Goal: Task Accomplishment & Management: Complete application form

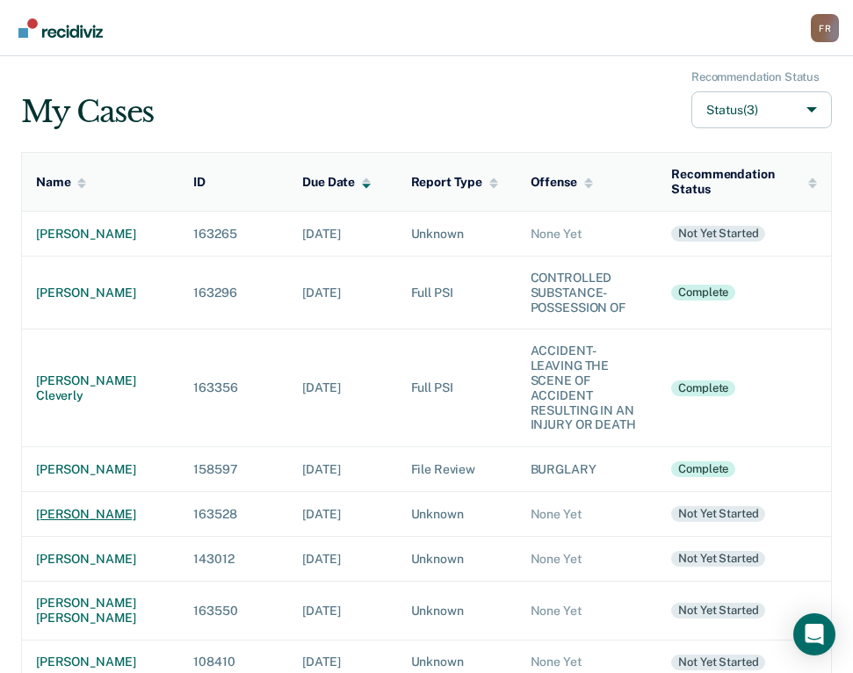
click at [58, 522] on div "[PERSON_NAME]" at bounding box center [100, 514] width 129 height 15
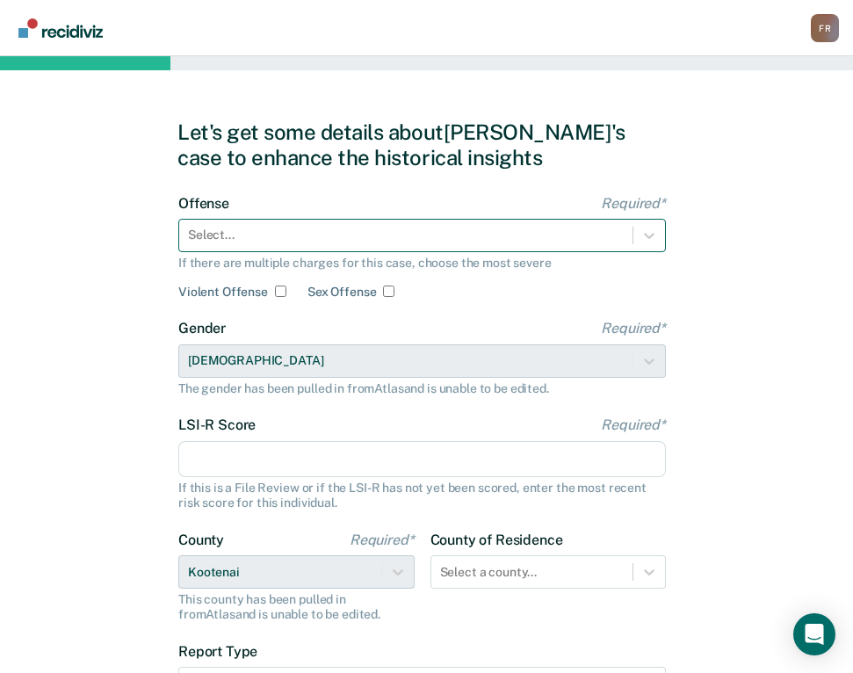
click at [236, 240] on div at bounding box center [406, 235] width 436 height 18
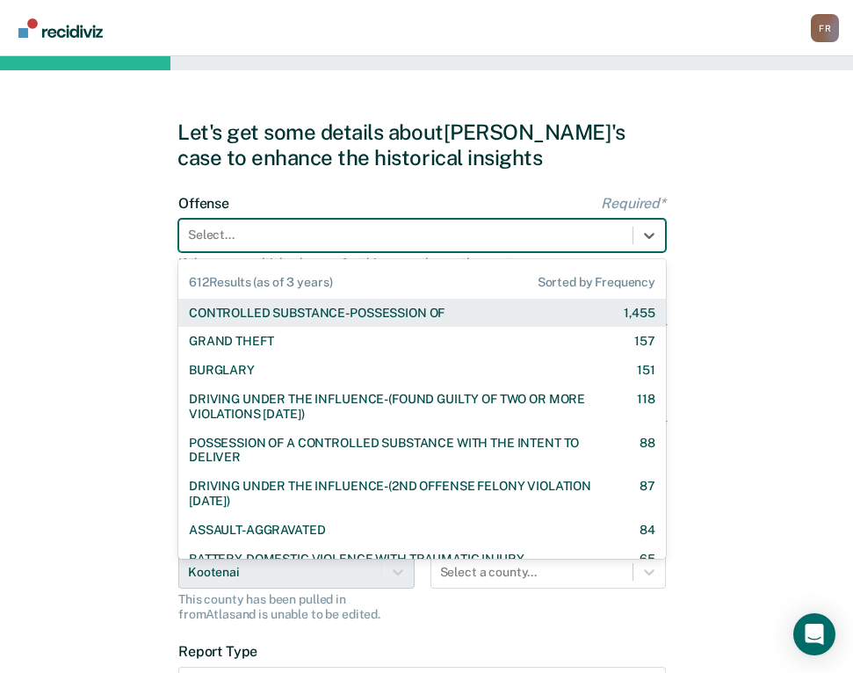
click at [253, 307] on div "CONTROLLED SUBSTANCE-POSSESSION OF" at bounding box center [317, 313] width 256 height 15
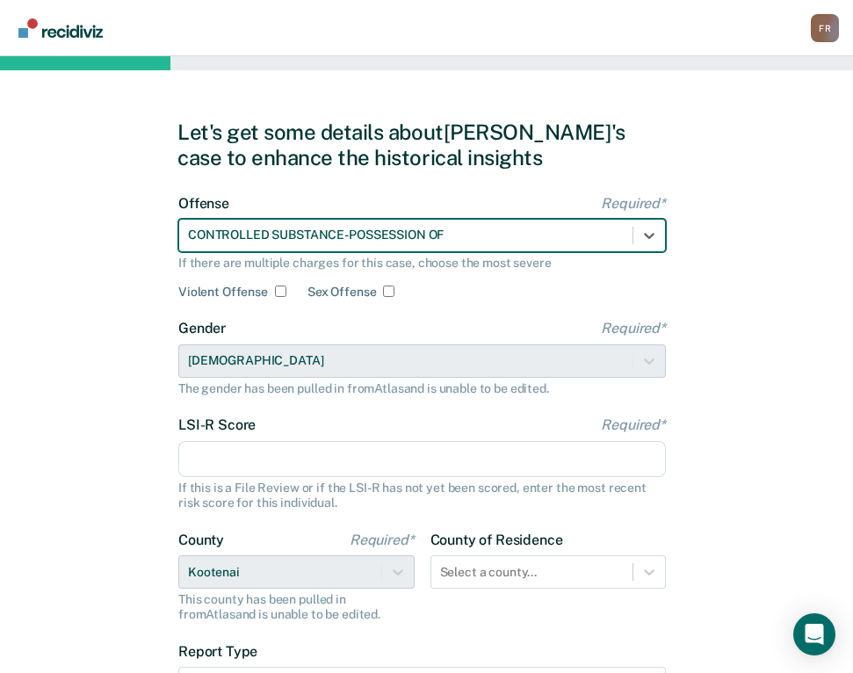
click at [235, 459] on input "LSI-R Score Required*" at bounding box center [422, 459] width 488 height 37
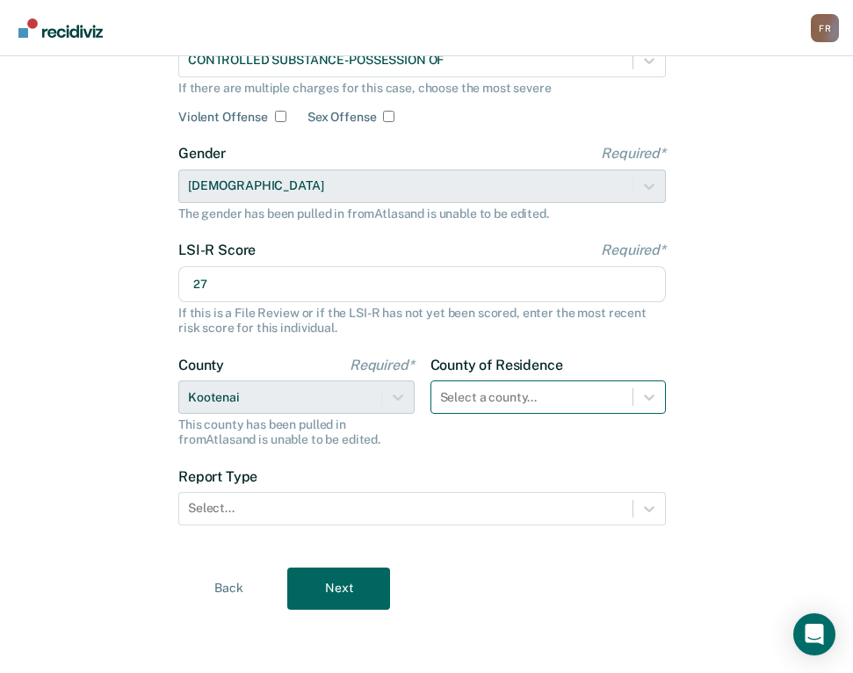
type input "27"
click at [493, 385] on div "Select a county..." at bounding box center [532, 397] width 202 height 25
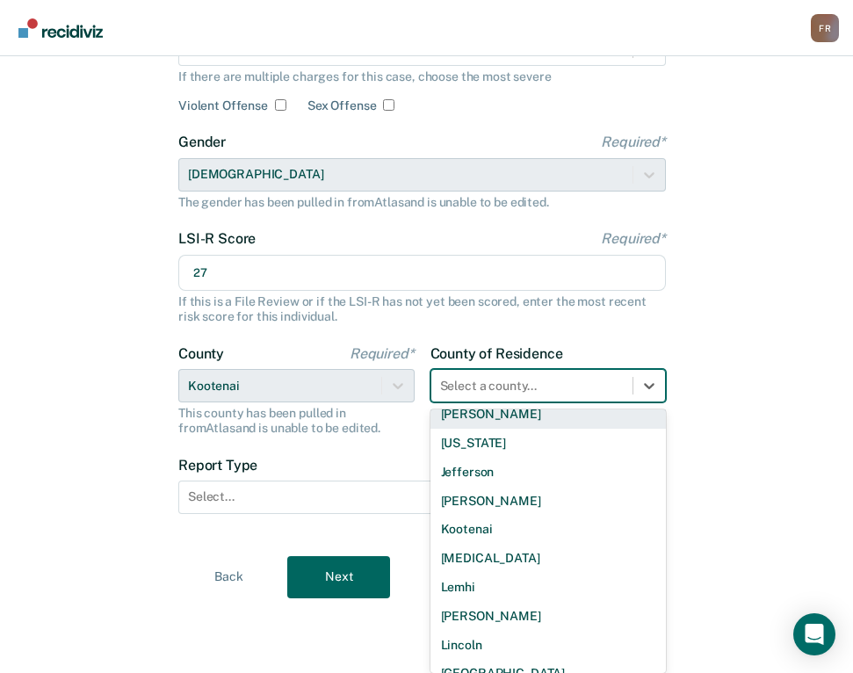
scroll to position [703, 0]
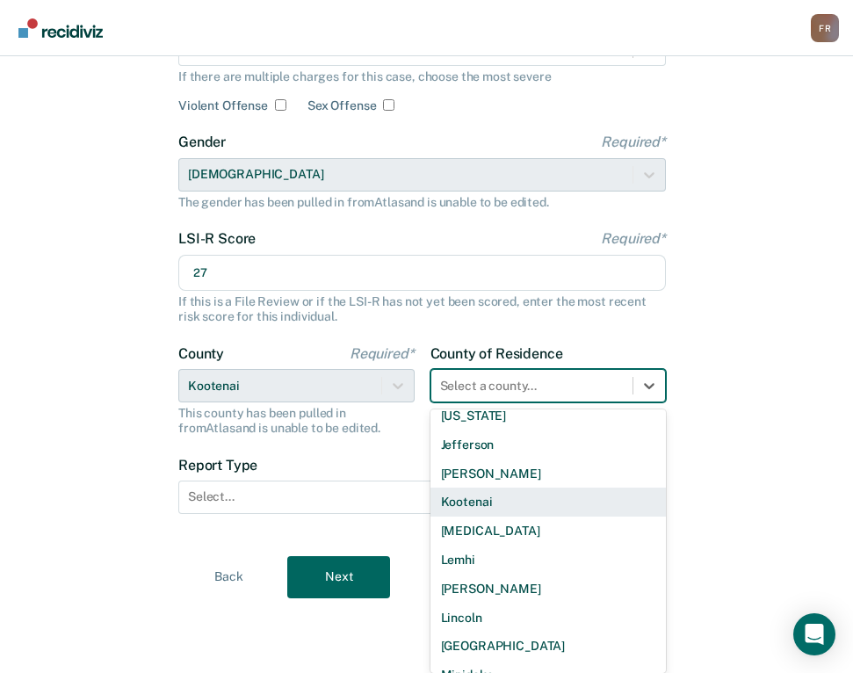
click at [477, 499] on div "Kootenai" at bounding box center [548, 502] width 236 height 29
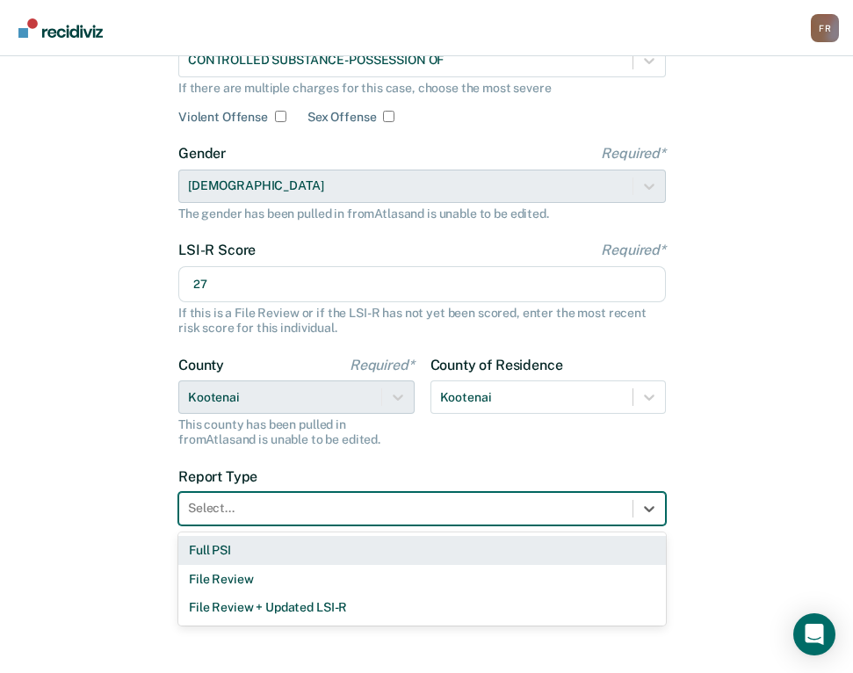
click at [475, 501] on div at bounding box center [406, 508] width 436 height 18
click at [269, 552] on div "Full PSI" at bounding box center [422, 550] width 488 height 29
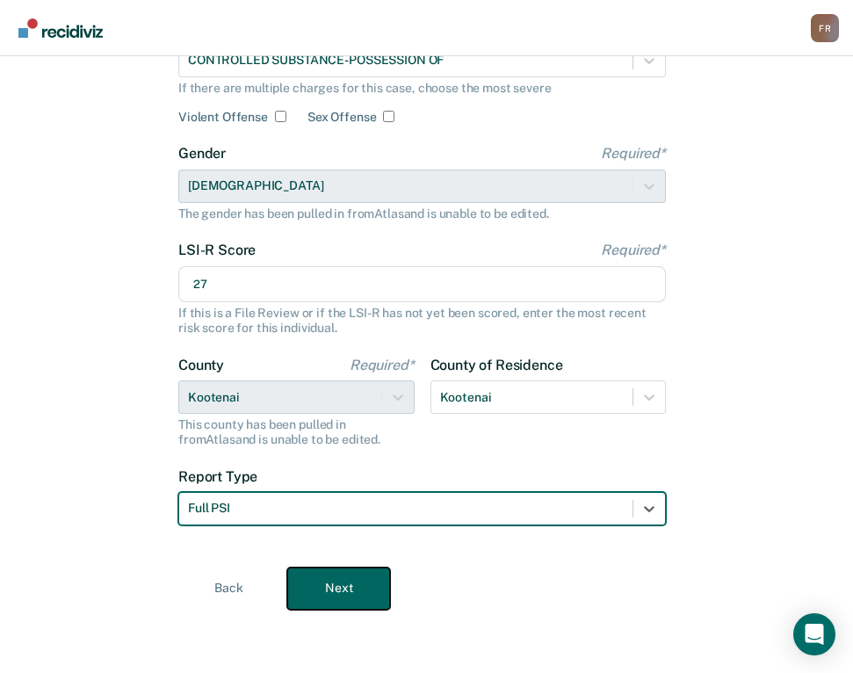
click at [322, 575] on button "Next" at bounding box center [338, 589] width 103 height 42
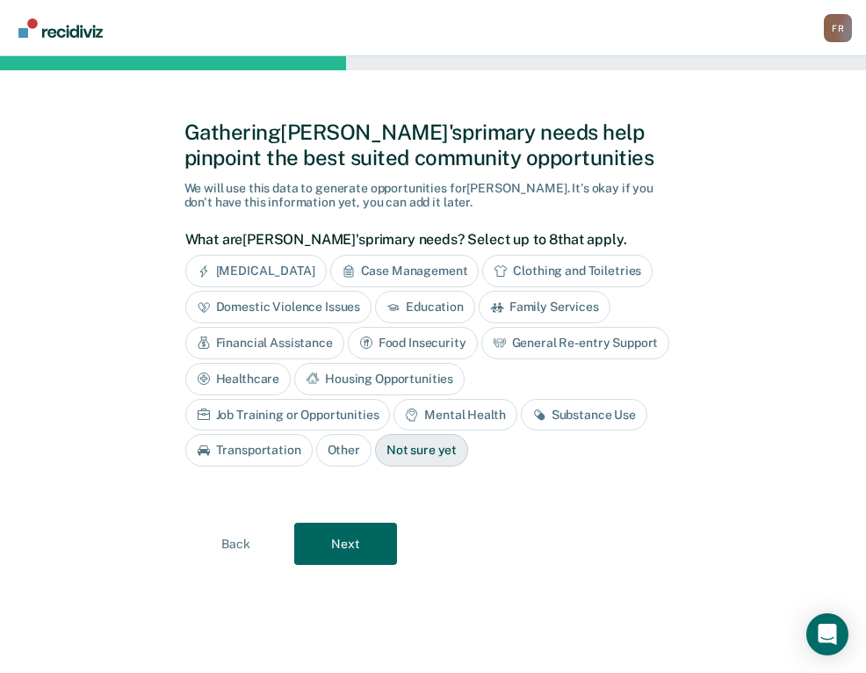
click at [423, 271] on div "Case Management" at bounding box center [404, 271] width 149 height 33
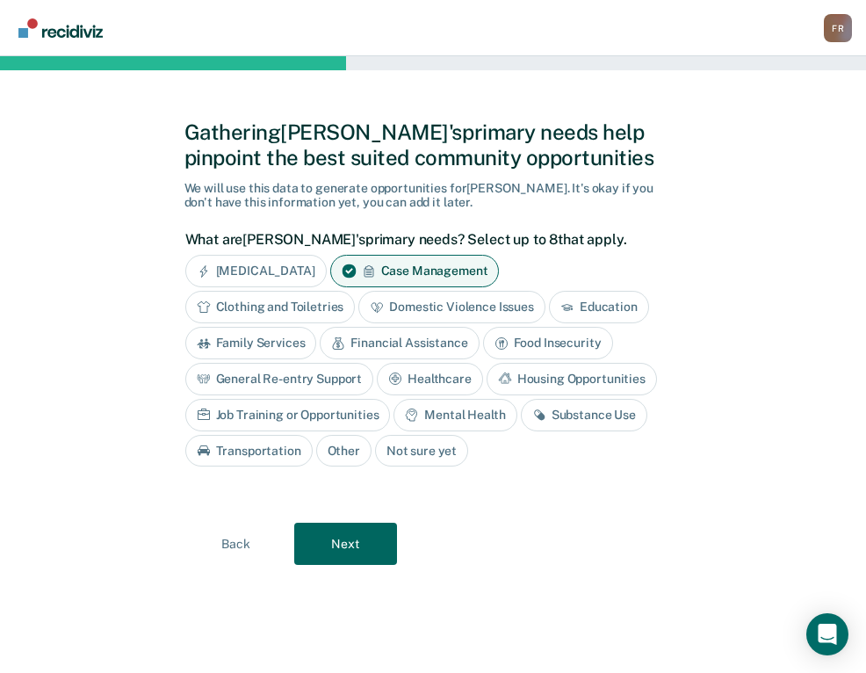
click at [373, 344] on div "Financial Assistance" at bounding box center [399, 343] width 159 height 33
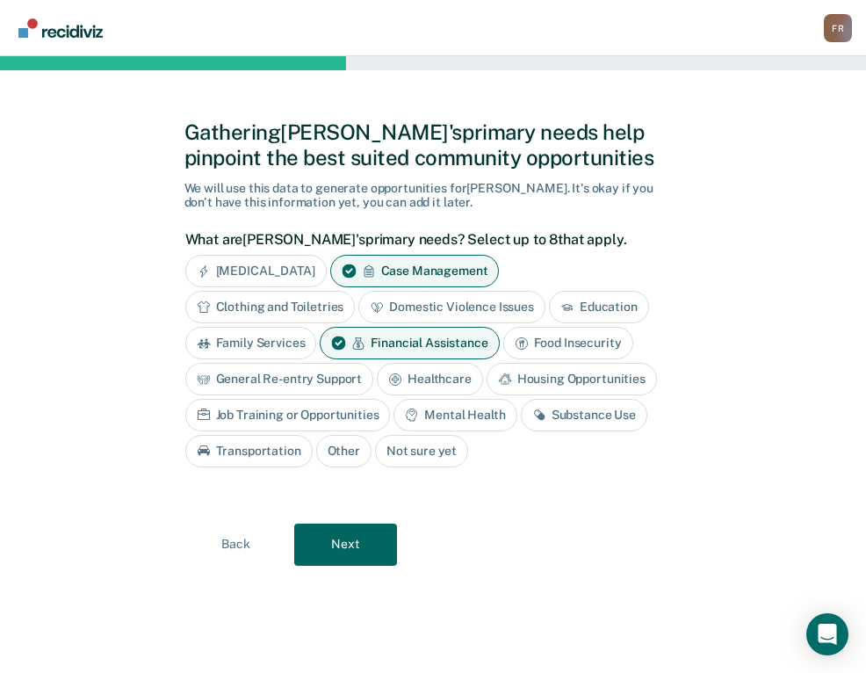
click at [423, 376] on div "Healthcare" at bounding box center [430, 379] width 106 height 33
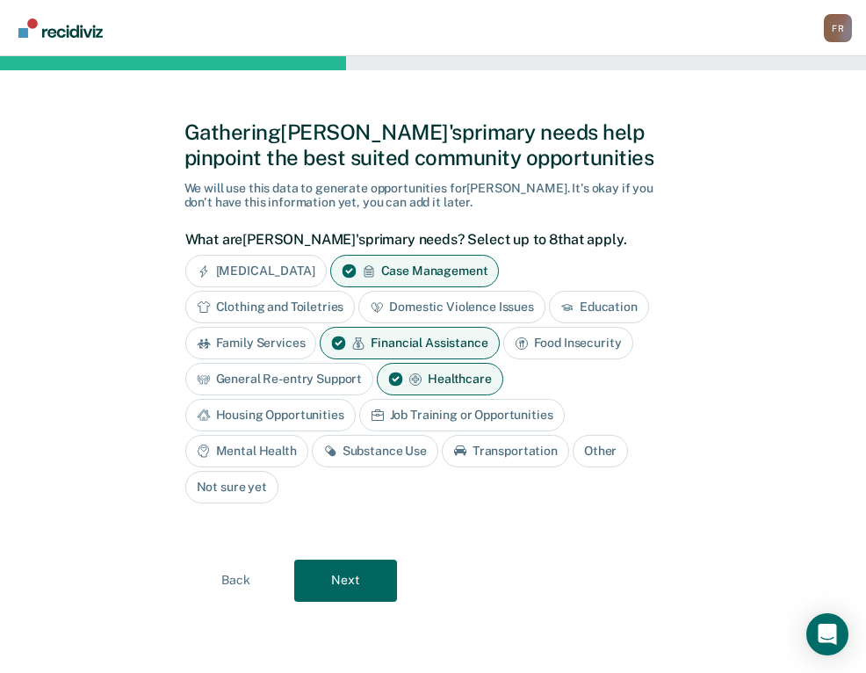
click at [266, 454] on div "Mental Health" at bounding box center [246, 451] width 123 height 33
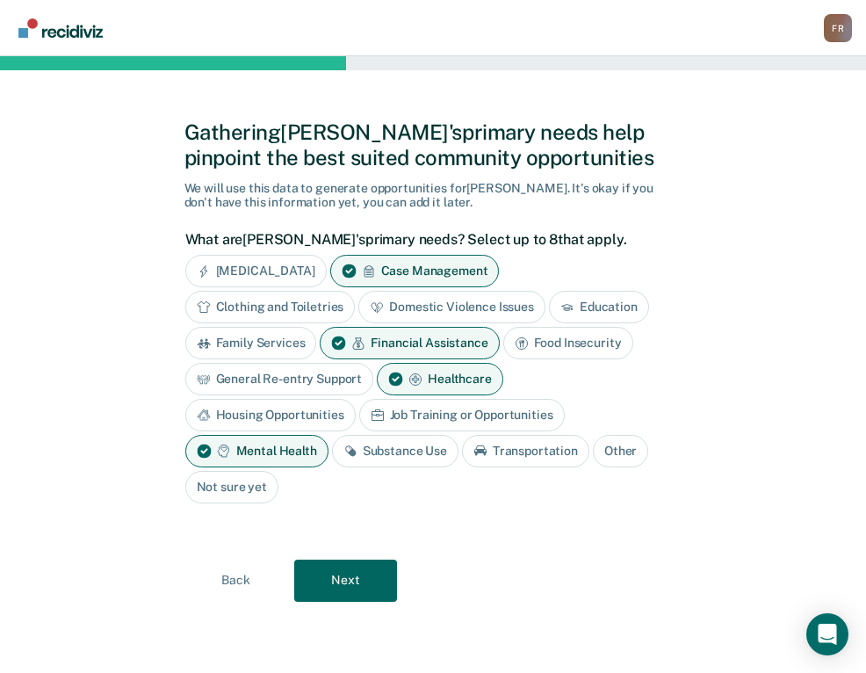
click at [370, 461] on div "Substance Use" at bounding box center [395, 451] width 127 height 33
click at [535, 445] on div "Transportation" at bounding box center [545, 451] width 127 height 33
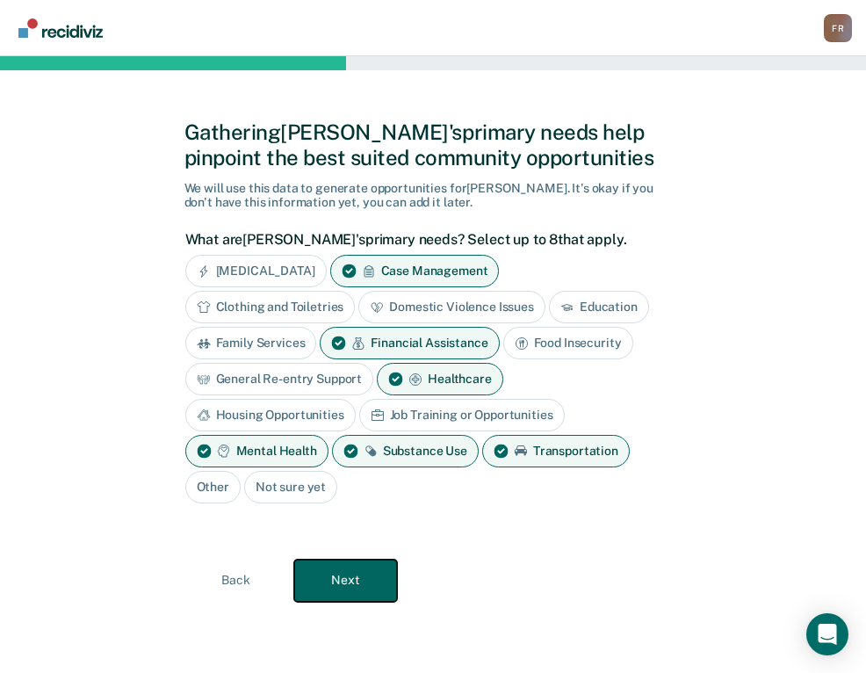
click at [343, 578] on button "Next" at bounding box center [345, 581] width 103 height 42
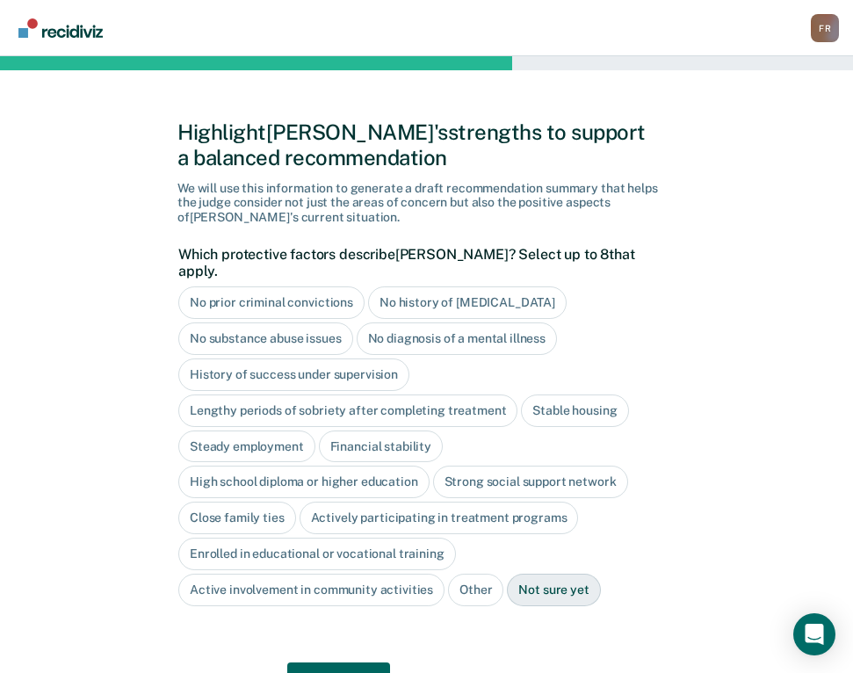
click at [434, 293] on div "No history of [MEDICAL_DATA]" at bounding box center [467, 302] width 199 height 33
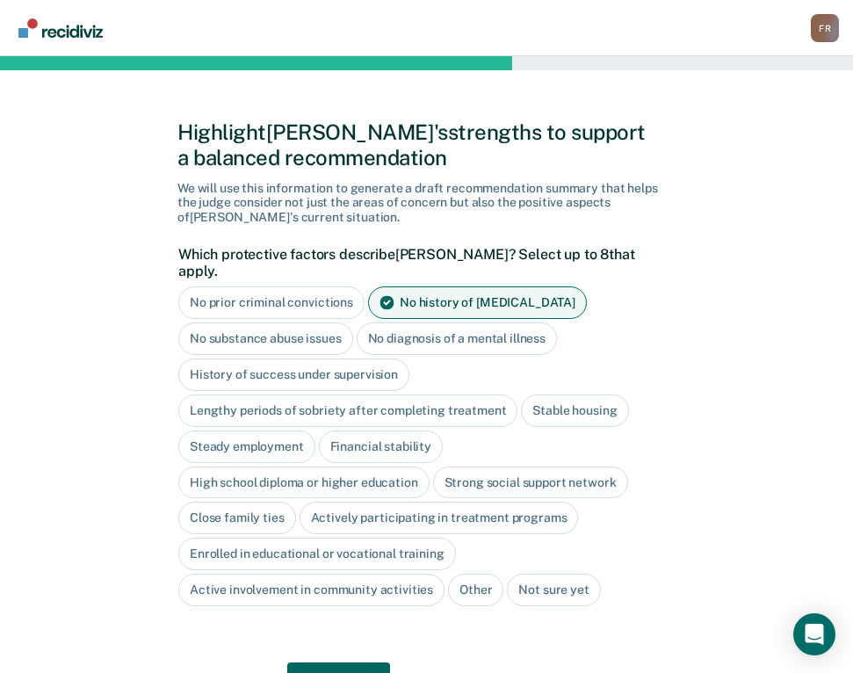
click at [344, 358] on div "History of success under supervision" at bounding box center [293, 374] width 231 height 33
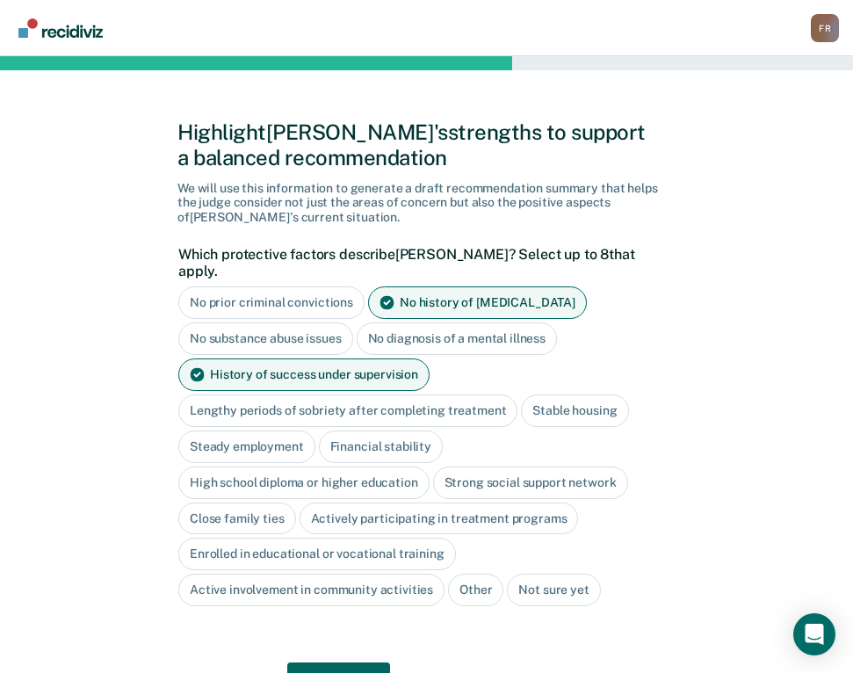
click at [553, 399] on div "Stable housing" at bounding box center [574, 410] width 107 height 33
click at [228, 469] on div "High school diploma or higher education" at bounding box center [303, 483] width 251 height 33
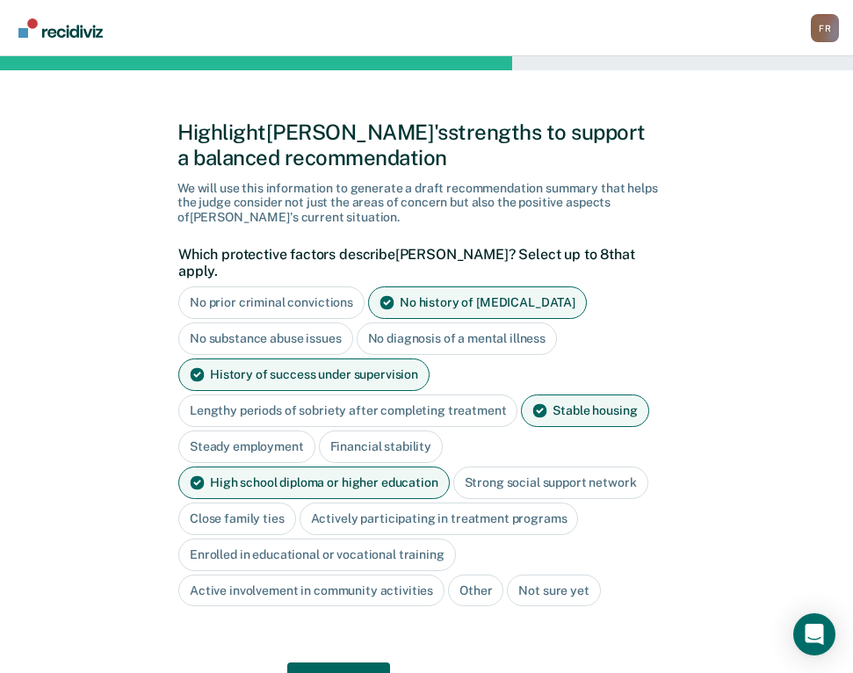
click at [225, 503] on div "Close family ties" at bounding box center [237, 519] width 118 height 33
click at [338, 663] on button "Next" at bounding box center [338, 684] width 103 height 42
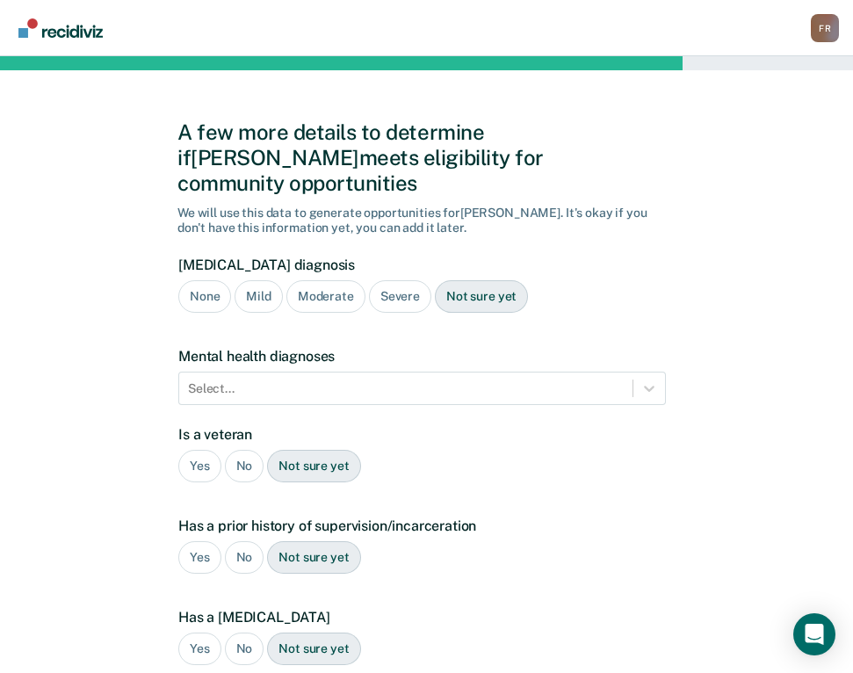
click at [256, 280] on div "Mild" at bounding box center [258, 296] width 47 height 33
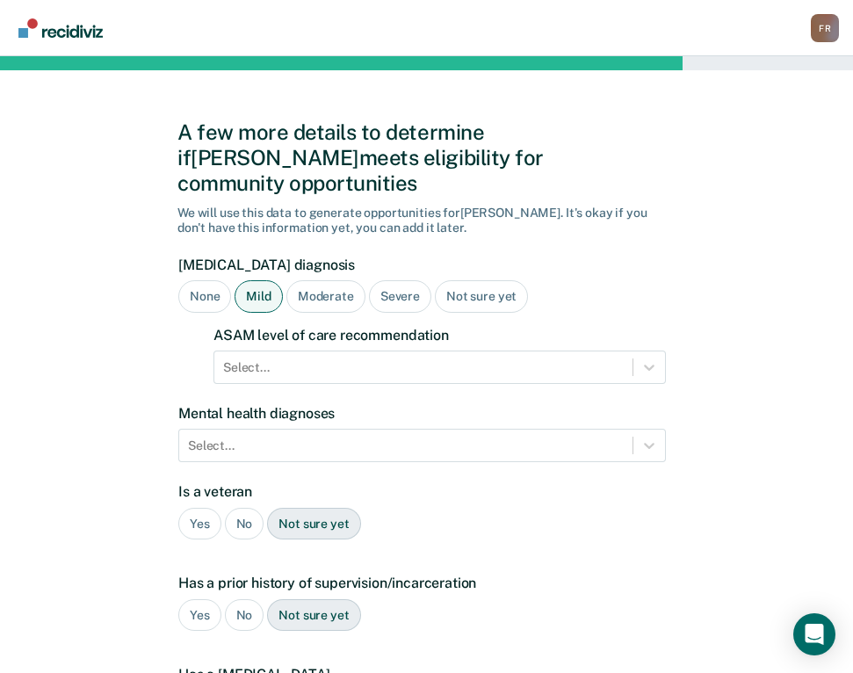
click at [293, 281] on div "Moderate" at bounding box center [325, 296] width 79 height 33
click at [402, 280] on div "Severe" at bounding box center [400, 296] width 62 height 33
click at [329, 280] on div "Moderate" at bounding box center [325, 296] width 79 height 33
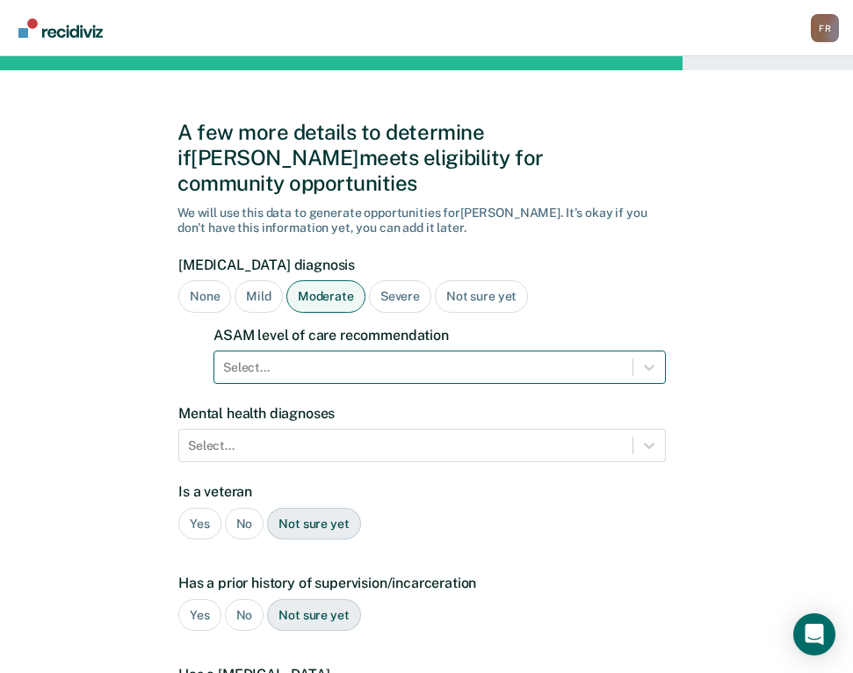
click at [316, 358] on div at bounding box center [423, 367] width 401 height 18
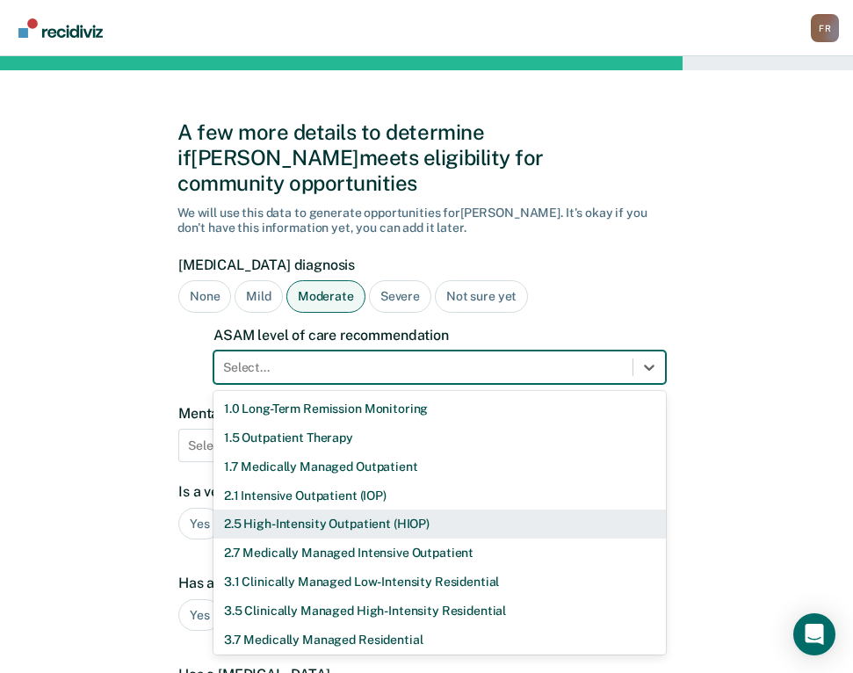
scroll to position [61, 0]
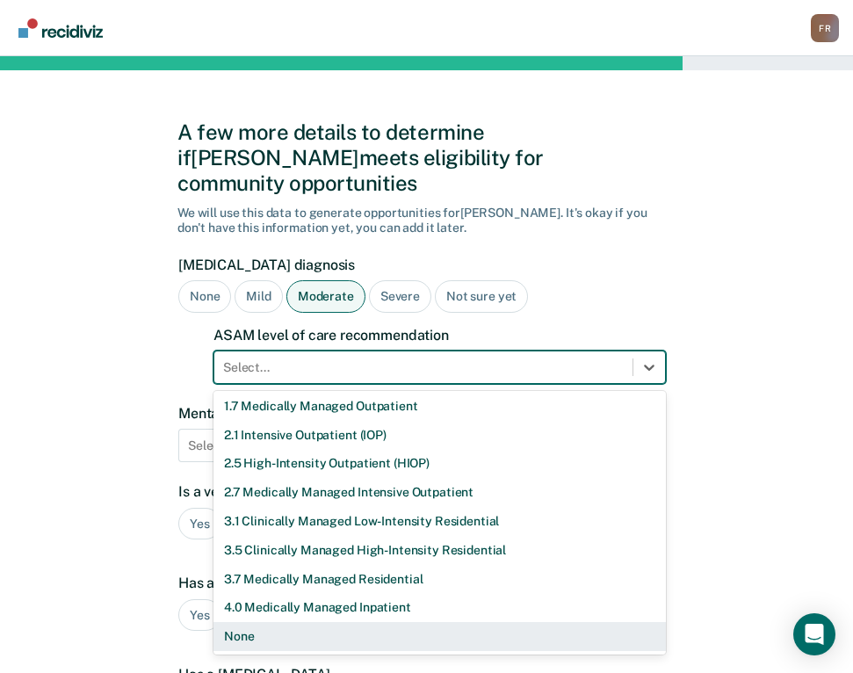
click at [309, 622] on div "None" at bounding box center [439, 636] width 452 height 29
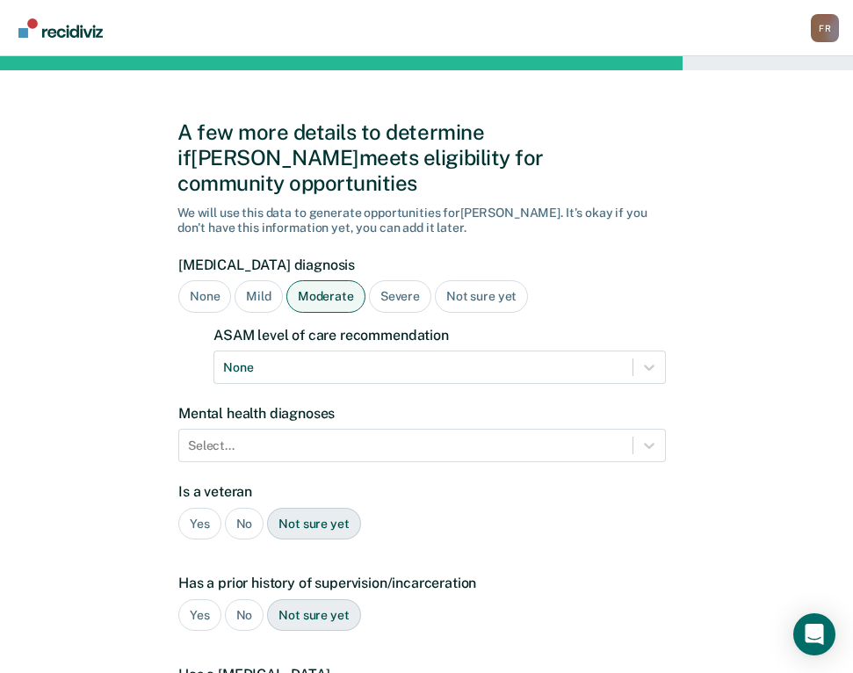
click at [451, 280] on div "Not sure yet" at bounding box center [481, 296] width 93 height 33
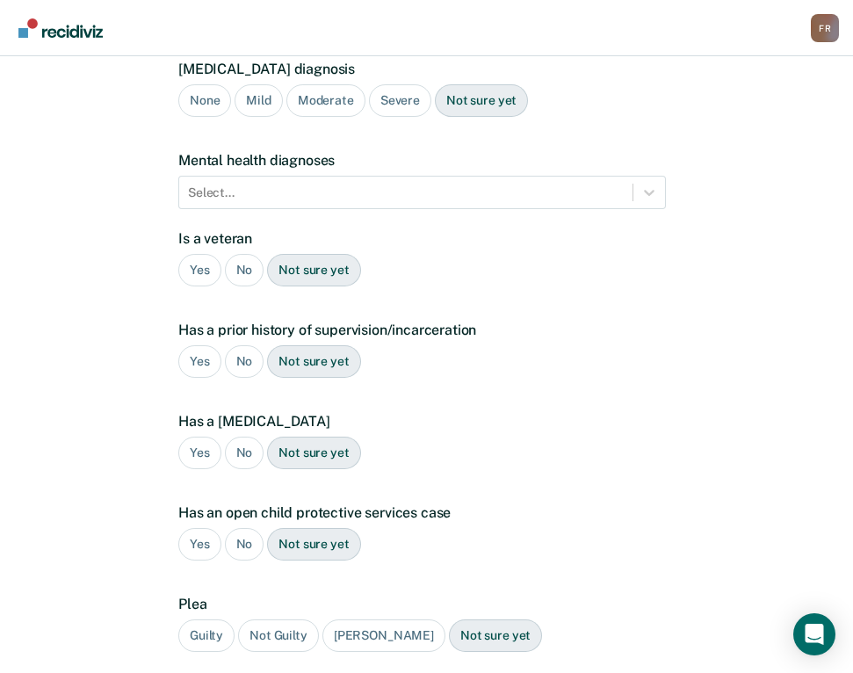
scroll to position [264, 0]
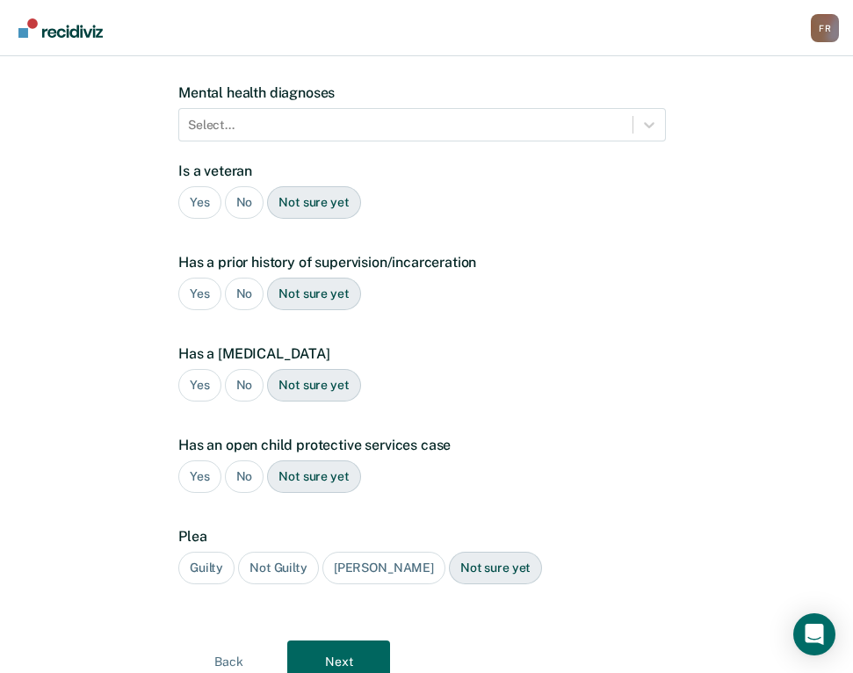
click at [238, 186] on div "No" at bounding box center [245, 202] width 40 height 33
click at [235, 278] on div "No" at bounding box center [245, 294] width 40 height 33
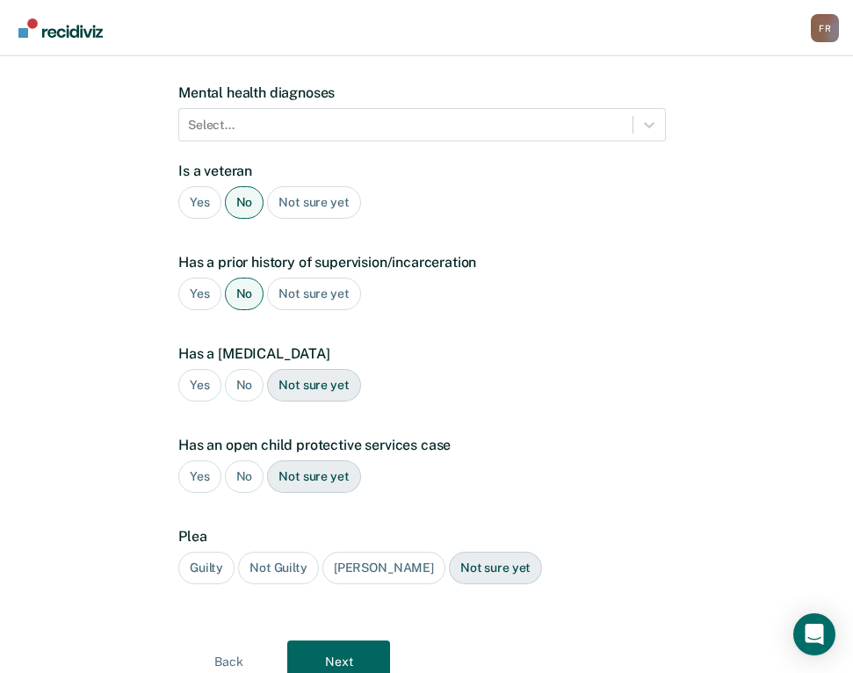
click at [202, 278] on div "Yes" at bounding box center [199, 294] width 43 height 33
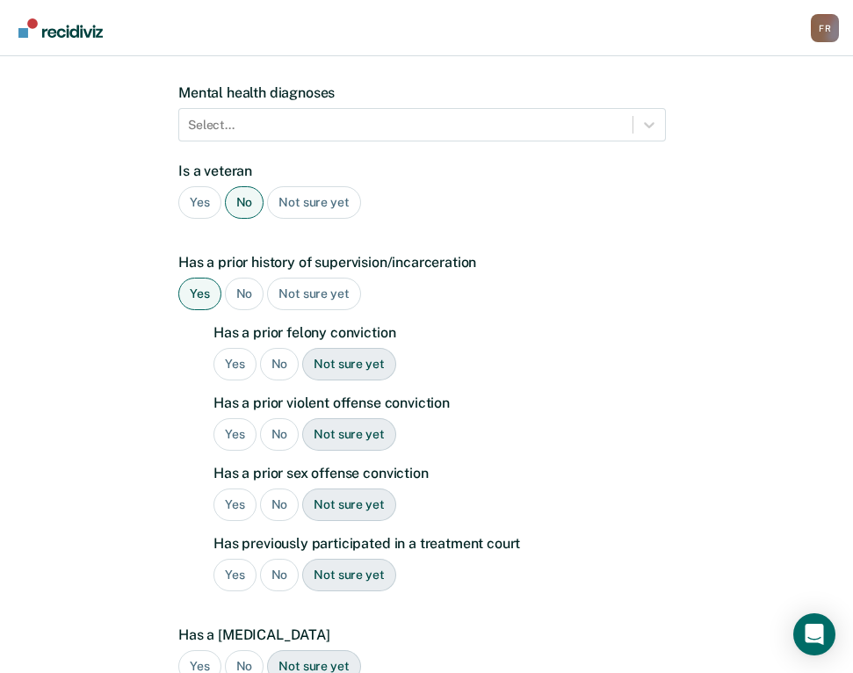
click at [233, 348] on div "Yes" at bounding box center [234, 364] width 43 height 33
click at [278, 418] on div "No" at bounding box center [280, 434] width 40 height 33
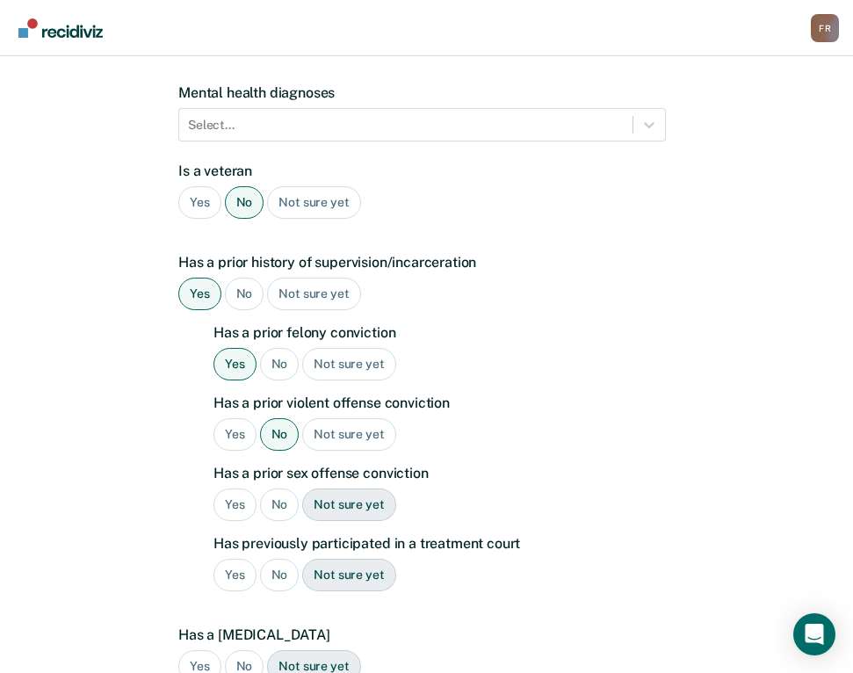
click at [285, 488] on div "No" at bounding box center [280, 504] width 40 height 33
click at [284, 559] on div "No" at bounding box center [280, 575] width 40 height 33
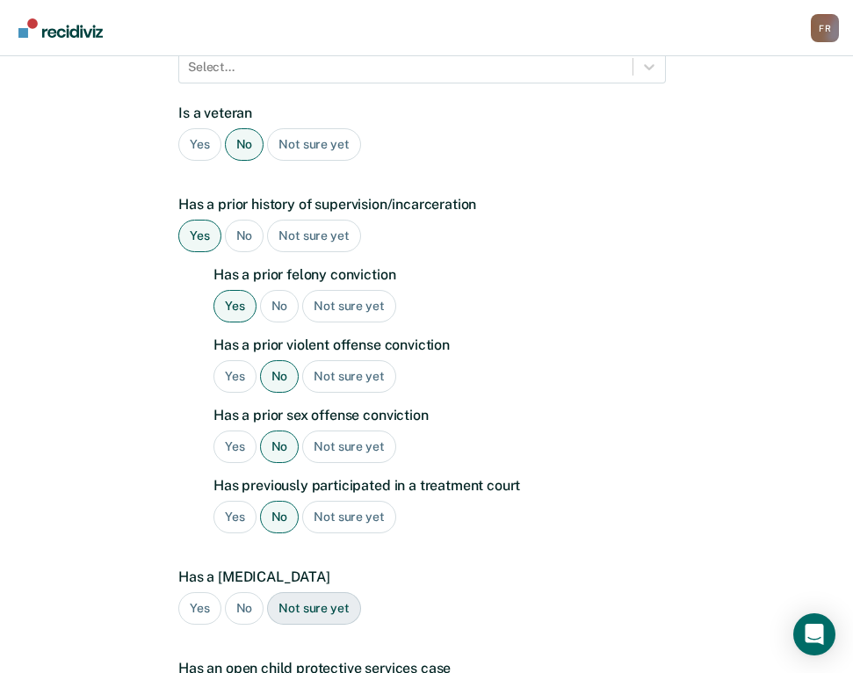
scroll to position [351, 0]
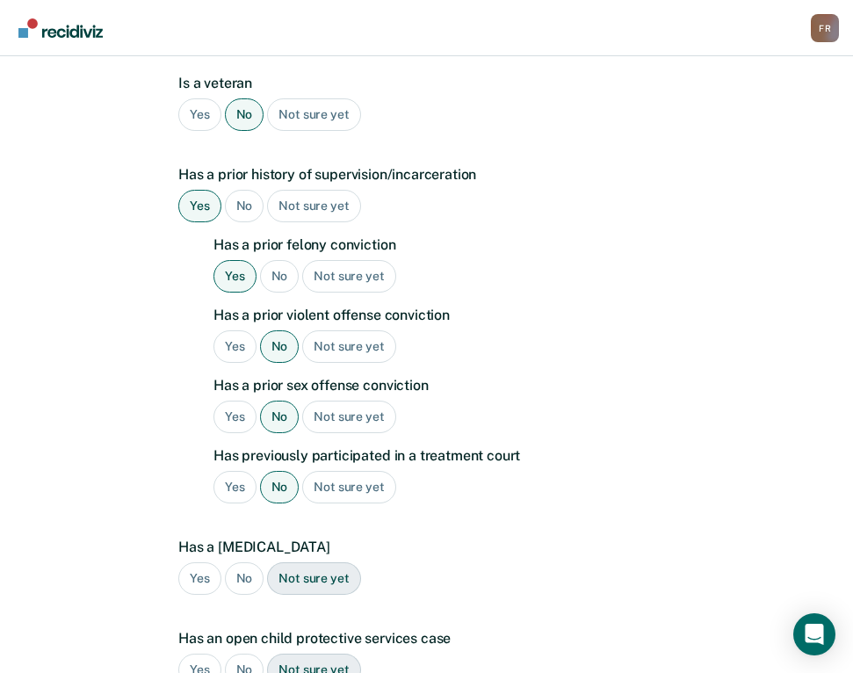
click at [246, 562] on div "No" at bounding box center [245, 578] width 40 height 33
click at [257, 654] on div "Yes No Not sure yet" at bounding box center [422, 670] width 488 height 33
click at [257, 654] on div "No" at bounding box center [245, 670] width 40 height 33
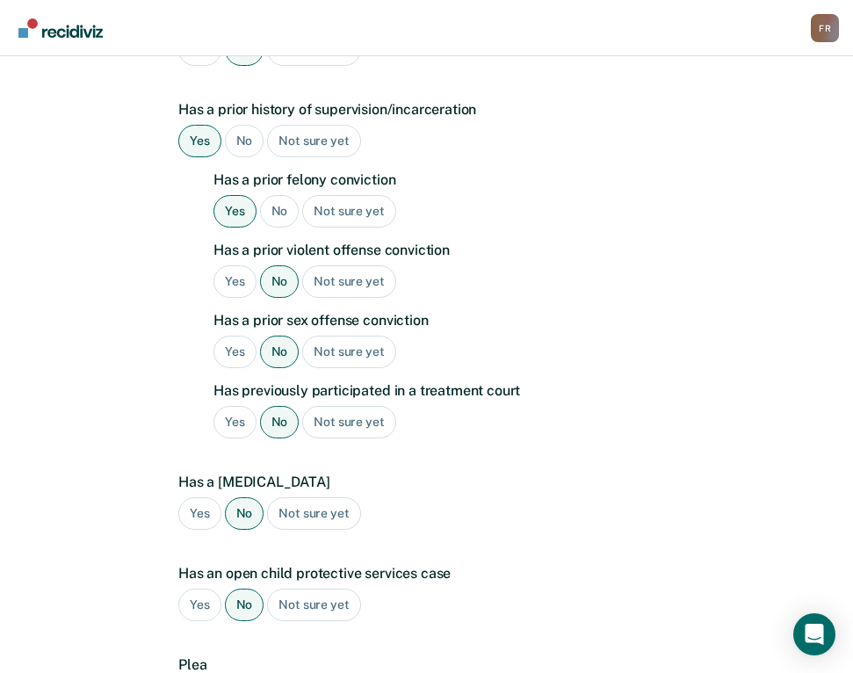
scroll to position [592, 0]
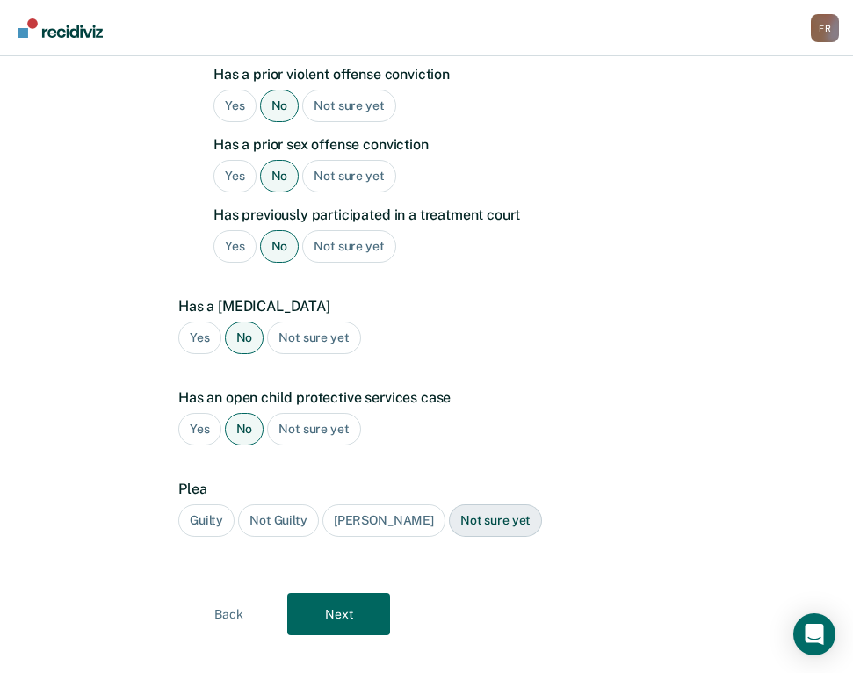
click at [214, 504] on div "Guilty" at bounding box center [206, 520] width 56 height 33
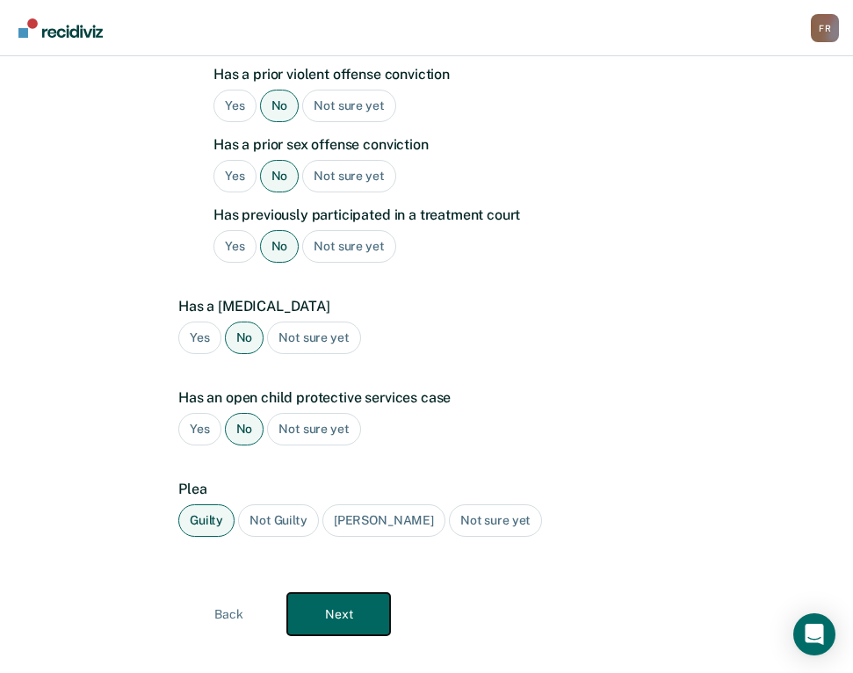
click at [349, 593] on button "Next" at bounding box center [338, 614] width 103 height 42
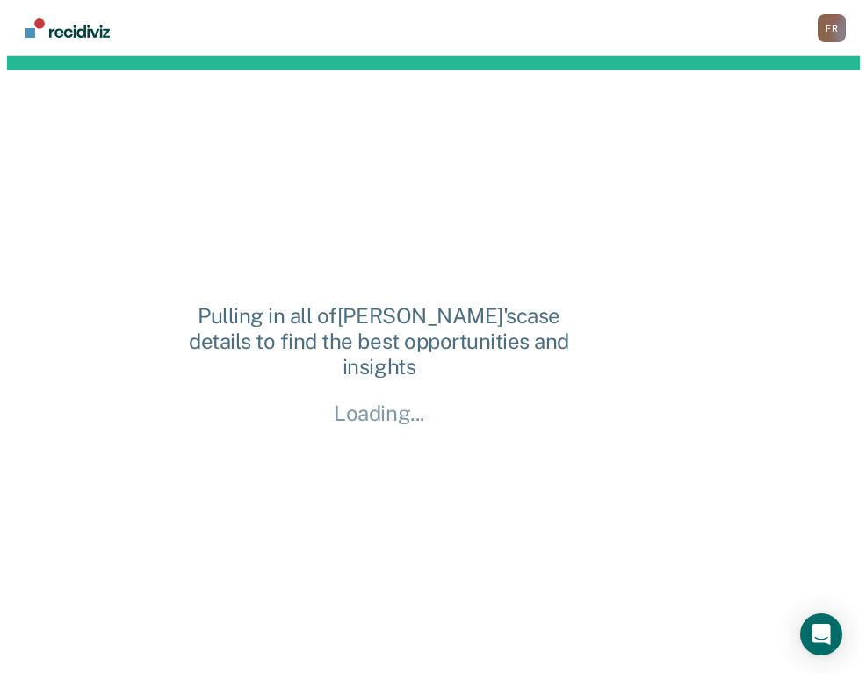
scroll to position [0, 0]
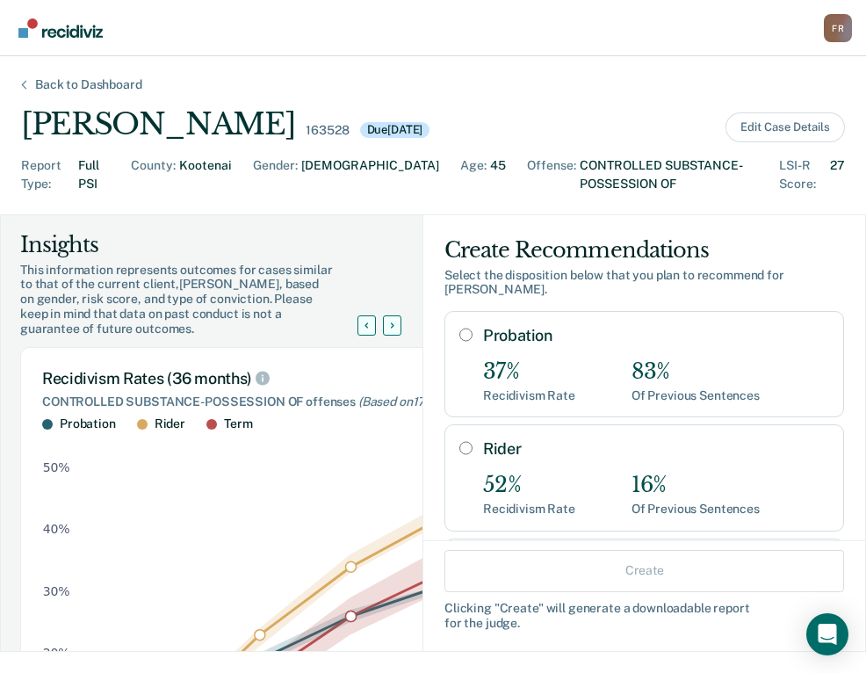
click at [459, 328] on input "Probation" at bounding box center [465, 335] width 13 height 14
radio input "true"
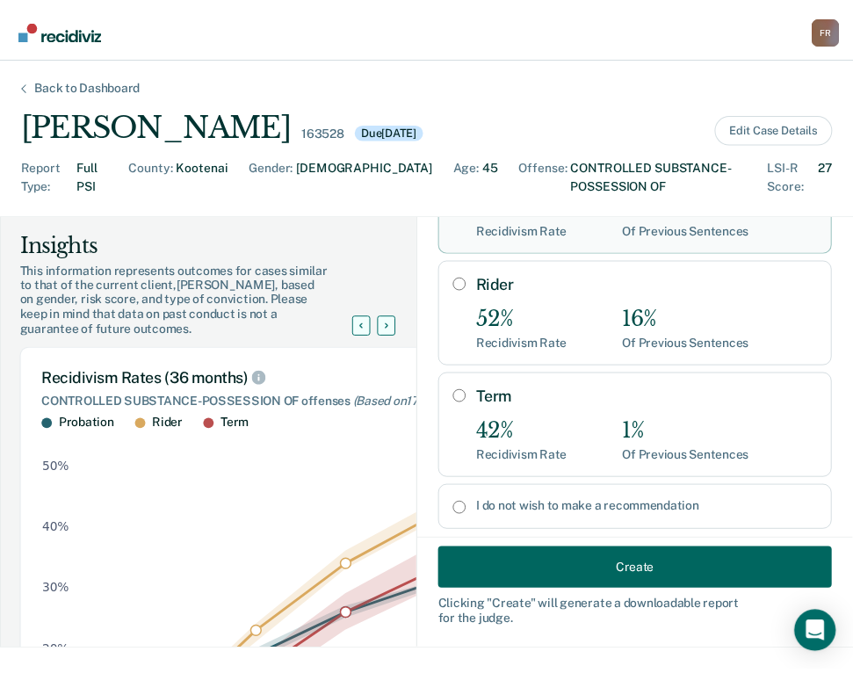
scroll to position [237, 0]
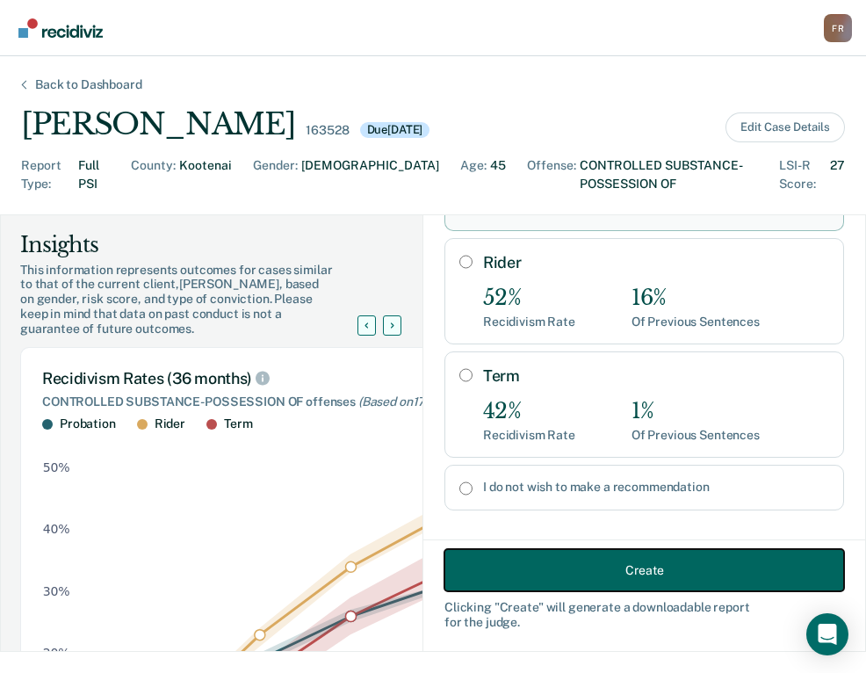
click at [607, 568] on button "Create" at bounding box center [645, 570] width 400 height 42
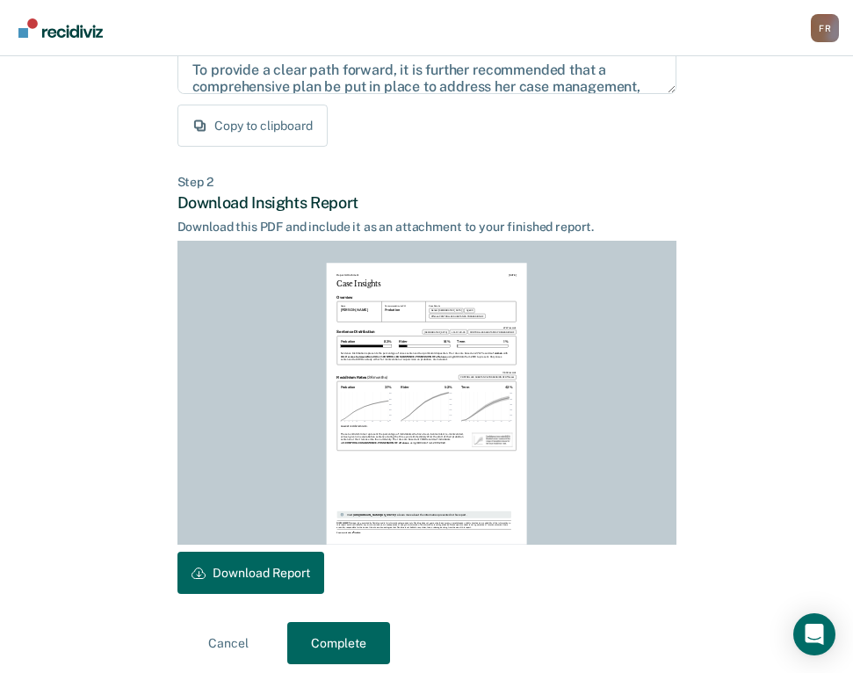
scroll to position [329, 0]
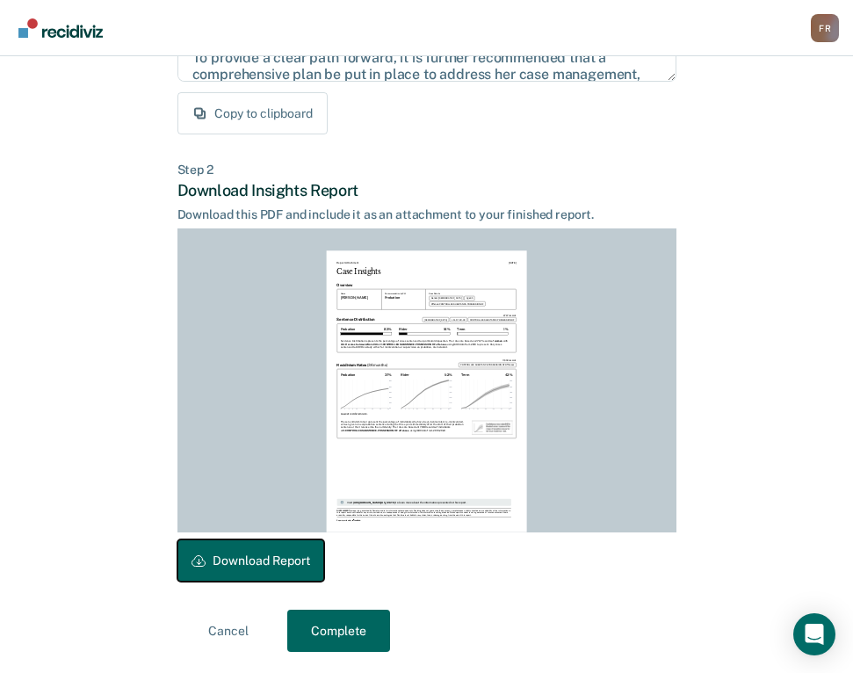
click at [258, 565] on button "Download Report" at bounding box center [250, 560] width 147 height 42
click at [331, 642] on button "Complete" at bounding box center [338, 631] width 103 height 42
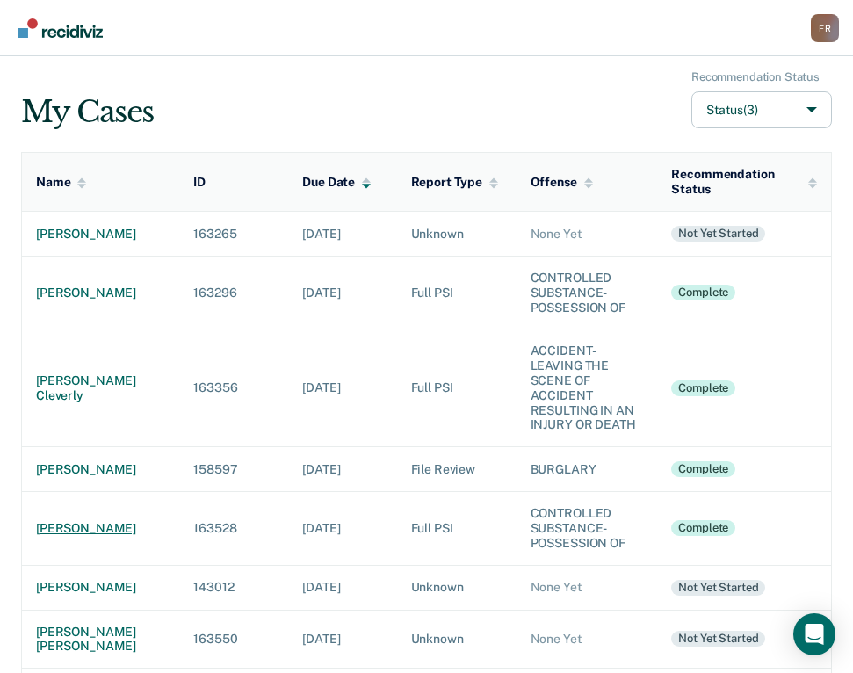
click at [62, 527] on div "[PERSON_NAME]" at bounding box center [100, 528] width 129 height 15
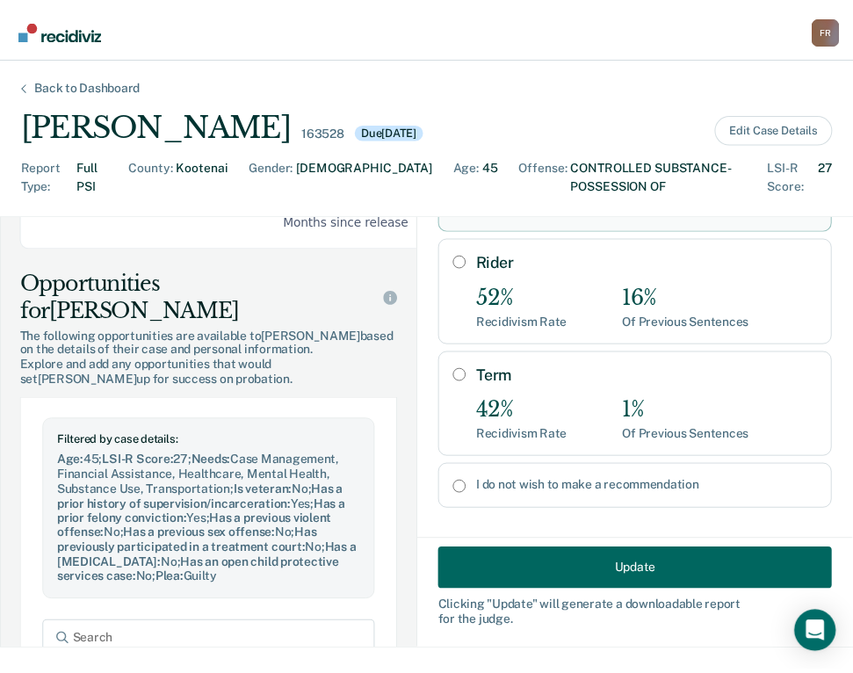
scroll to position [879, 0]
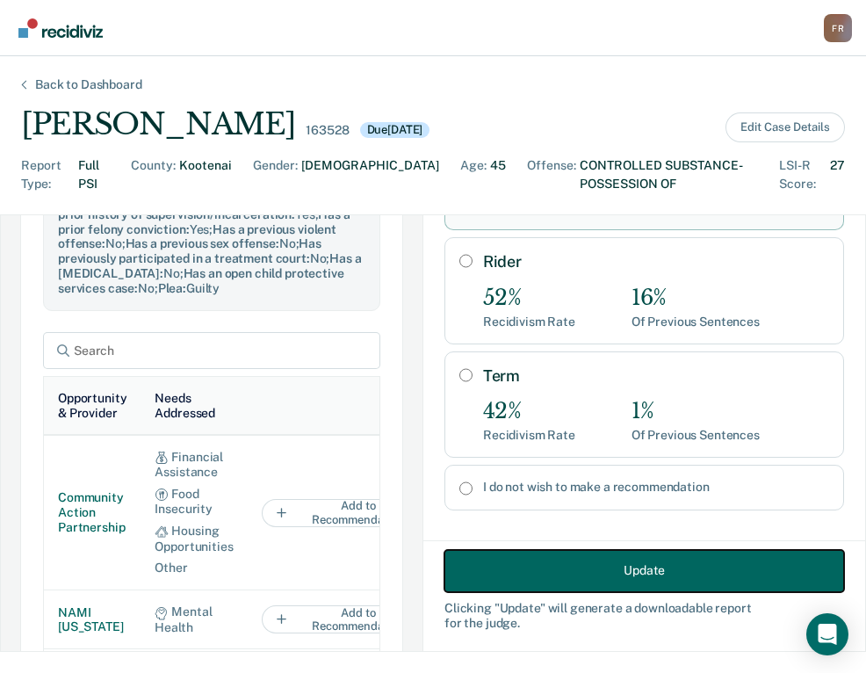
click at [597, 566] on button "Update" at bounding box center [645, 570] width 400 height 42
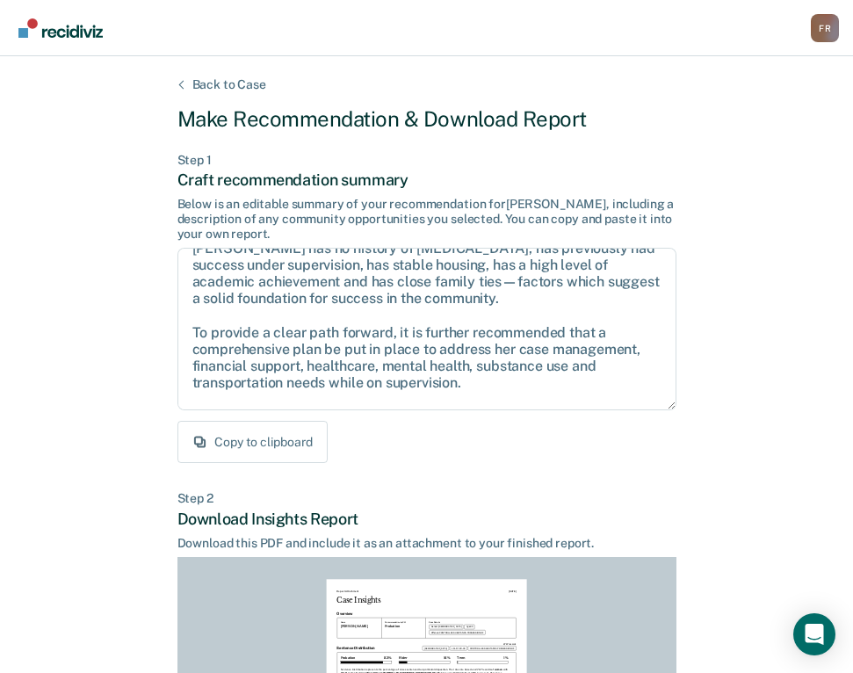
scroll to position [113, 0]
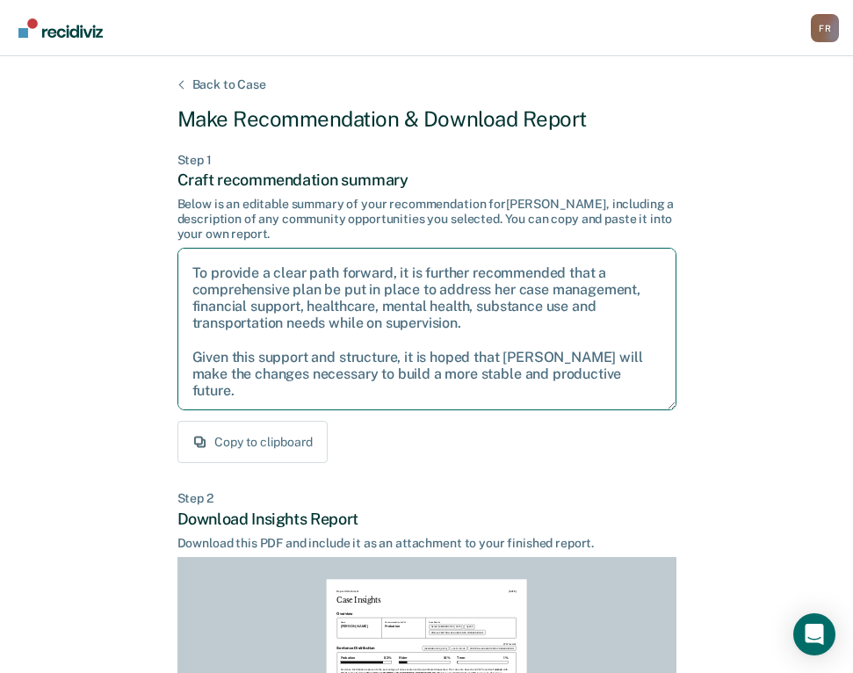
drag, startPoint x: 255, startPoint y: 390, endPoint x: 185, endPoint y: 275, distance: 134.4
click at [185, 275] on textarea "After careful consideration of the details of this case, it is recommended that…" at bounding box center [426, 329] width 499 height 163
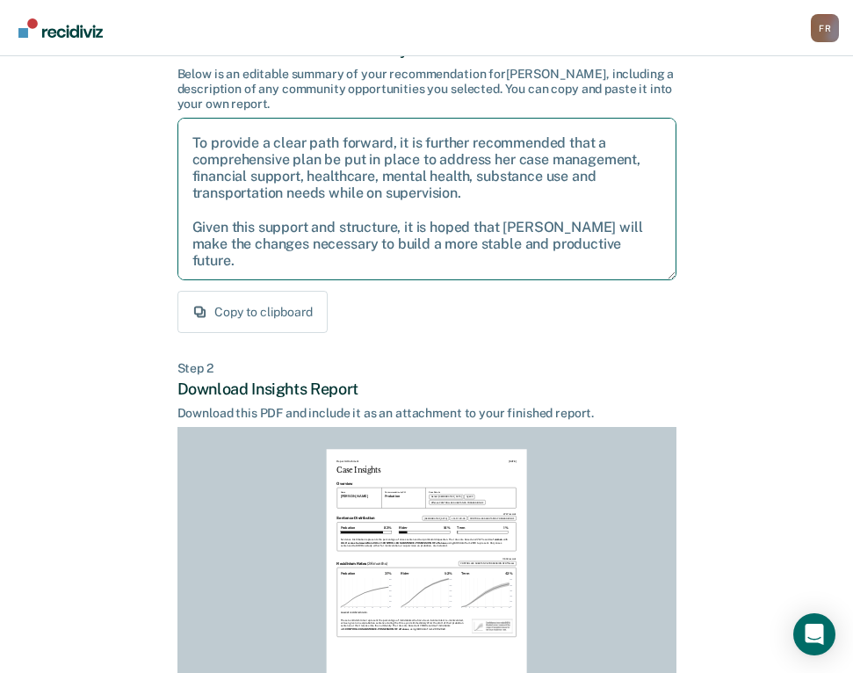
scroll to position [329, 0]
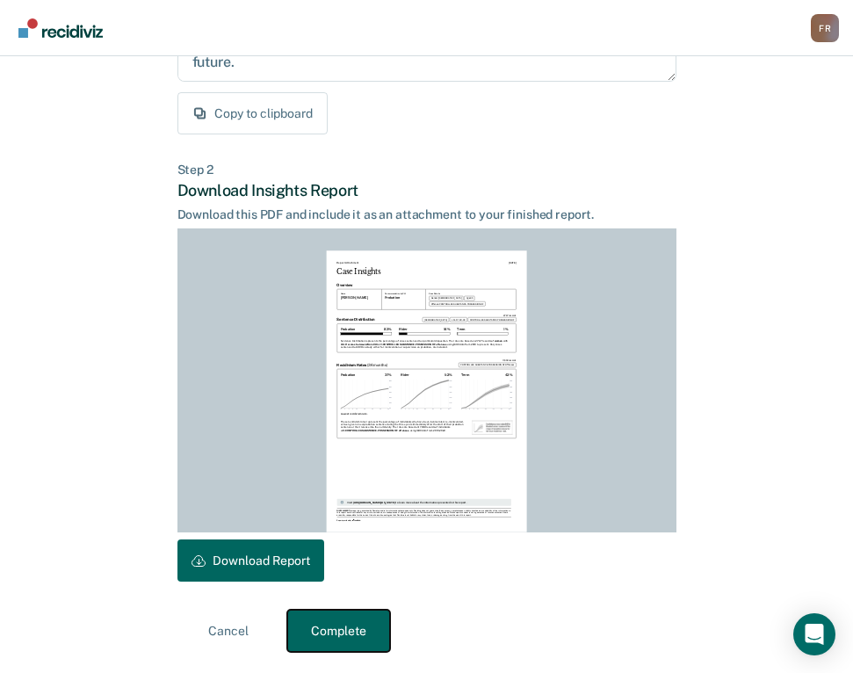
click at [343, 615] on button "Complete" at bounding box center [338, 631] width 103 height 42
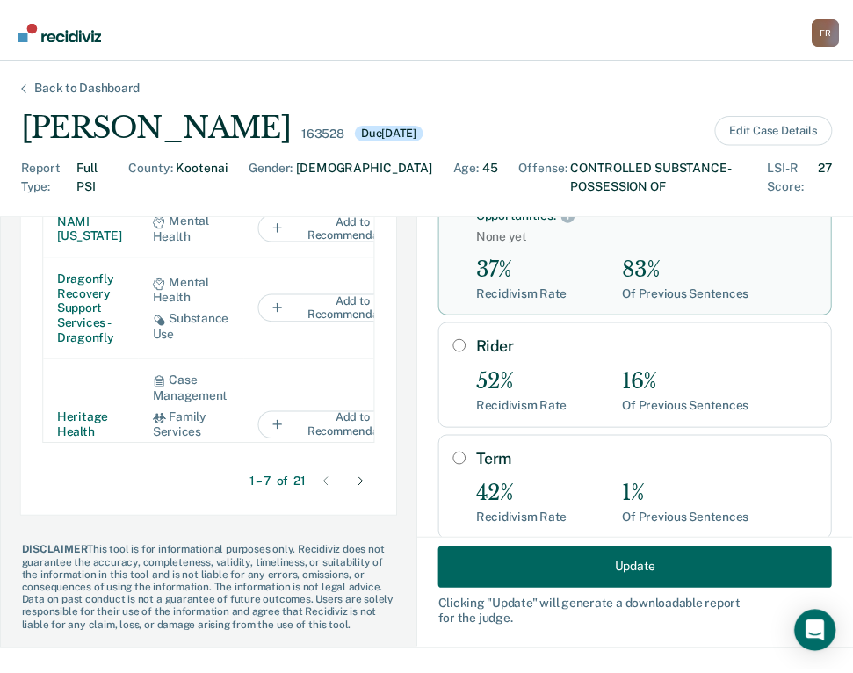
scroll to position [238, 0]
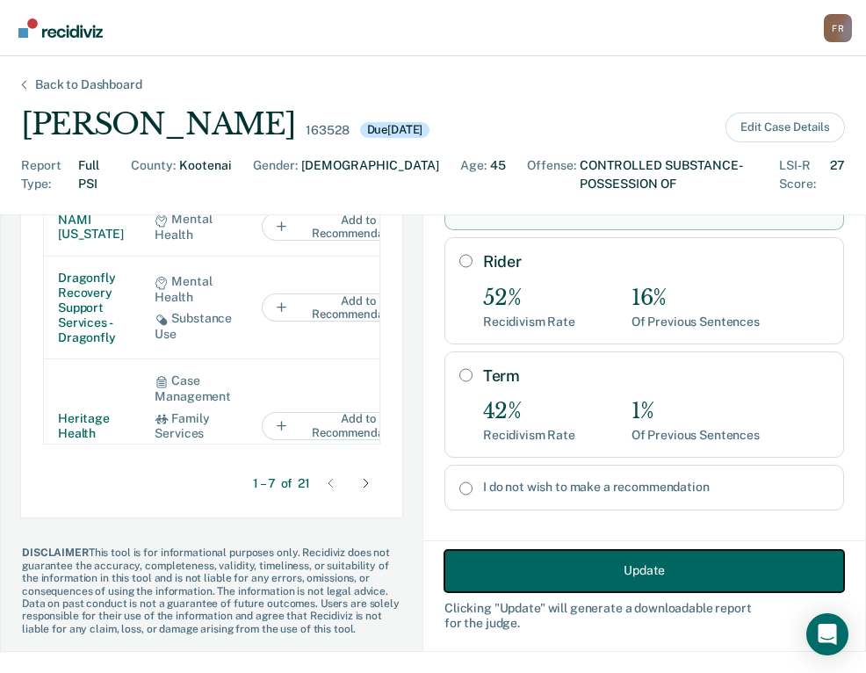
click at [598, 568] on button "Update" at bounding box center [645, 570] width 400 height 42
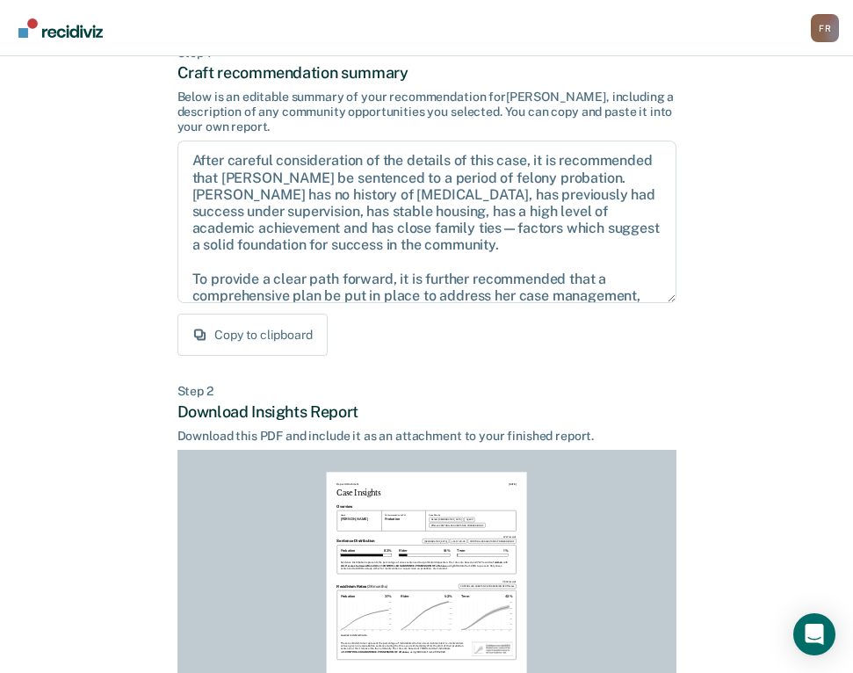
scroll to position [329, 0]
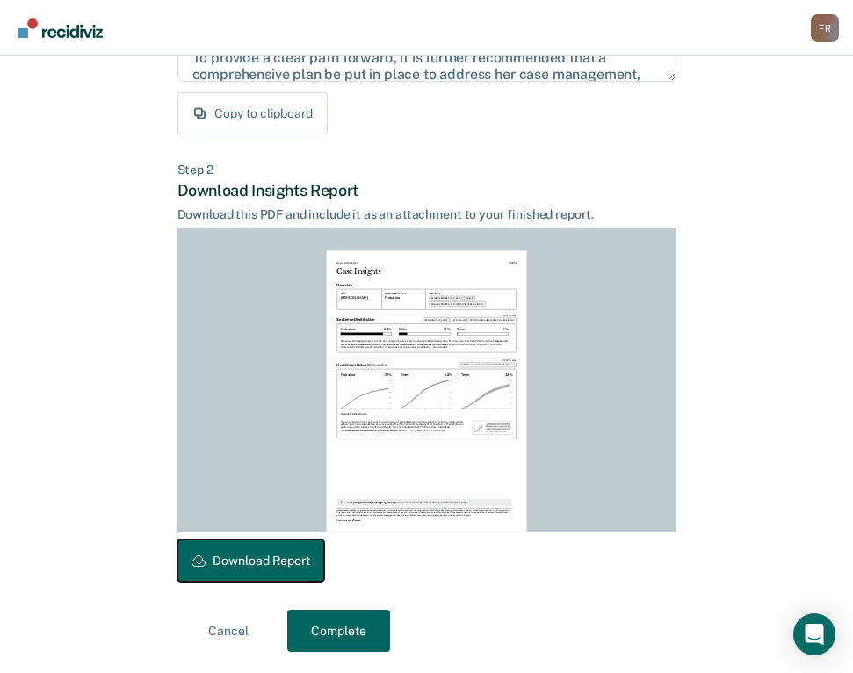
click at [273, 554] on button "Download Report" at bounding box center [250, 560] width 147 height 42
click at [344, 624] on button "Complete" at bounding box center [338, 631] width 103 height 42
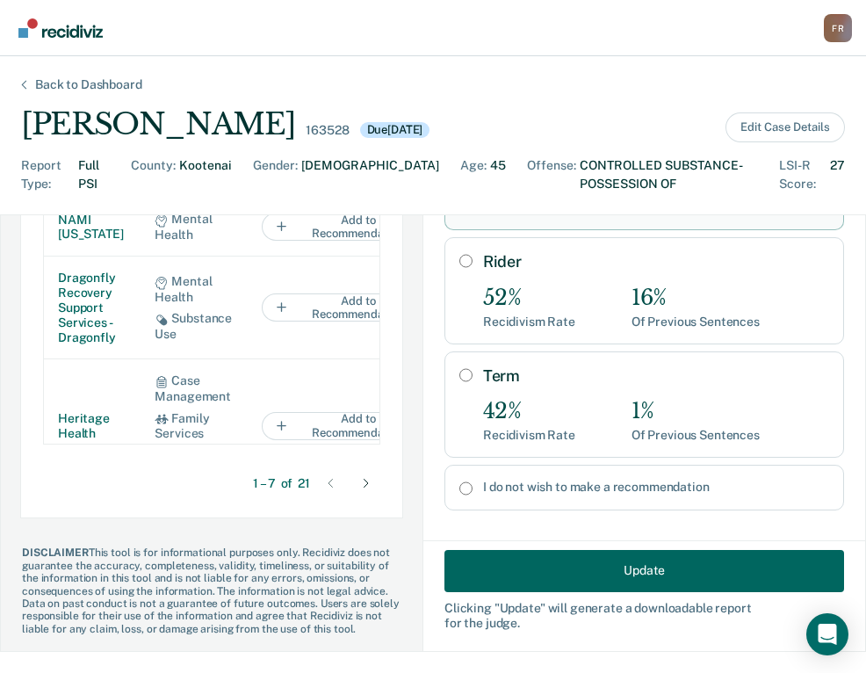
click at [835, 23] on div "F R" at bounding box center [838, 28] width 28 height 28
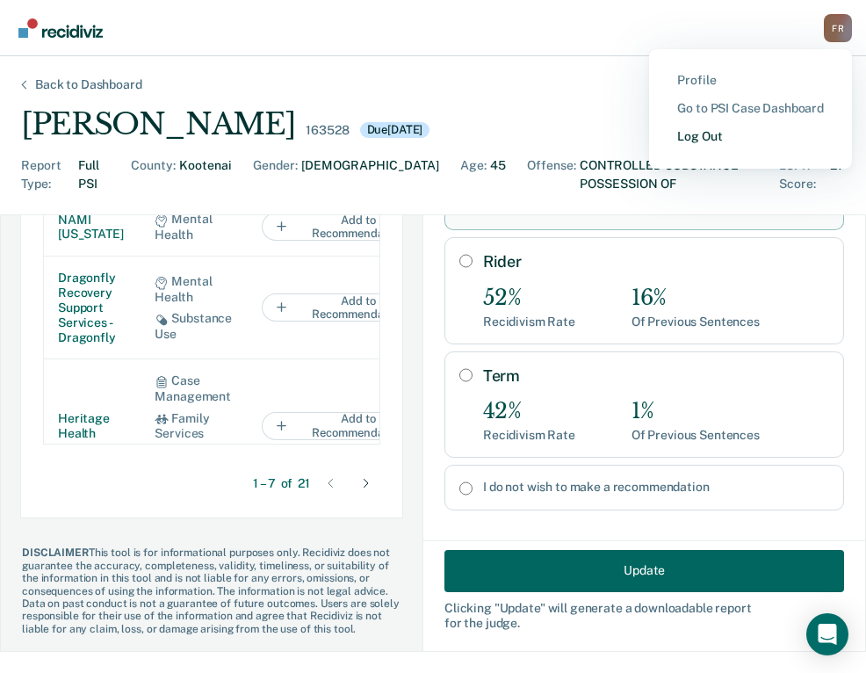
click at [684, 140] on link "Log Out" at bounding box center [750, 136] width 147 height 15
